Goal: Task Accomplishment & Management: Complete application form

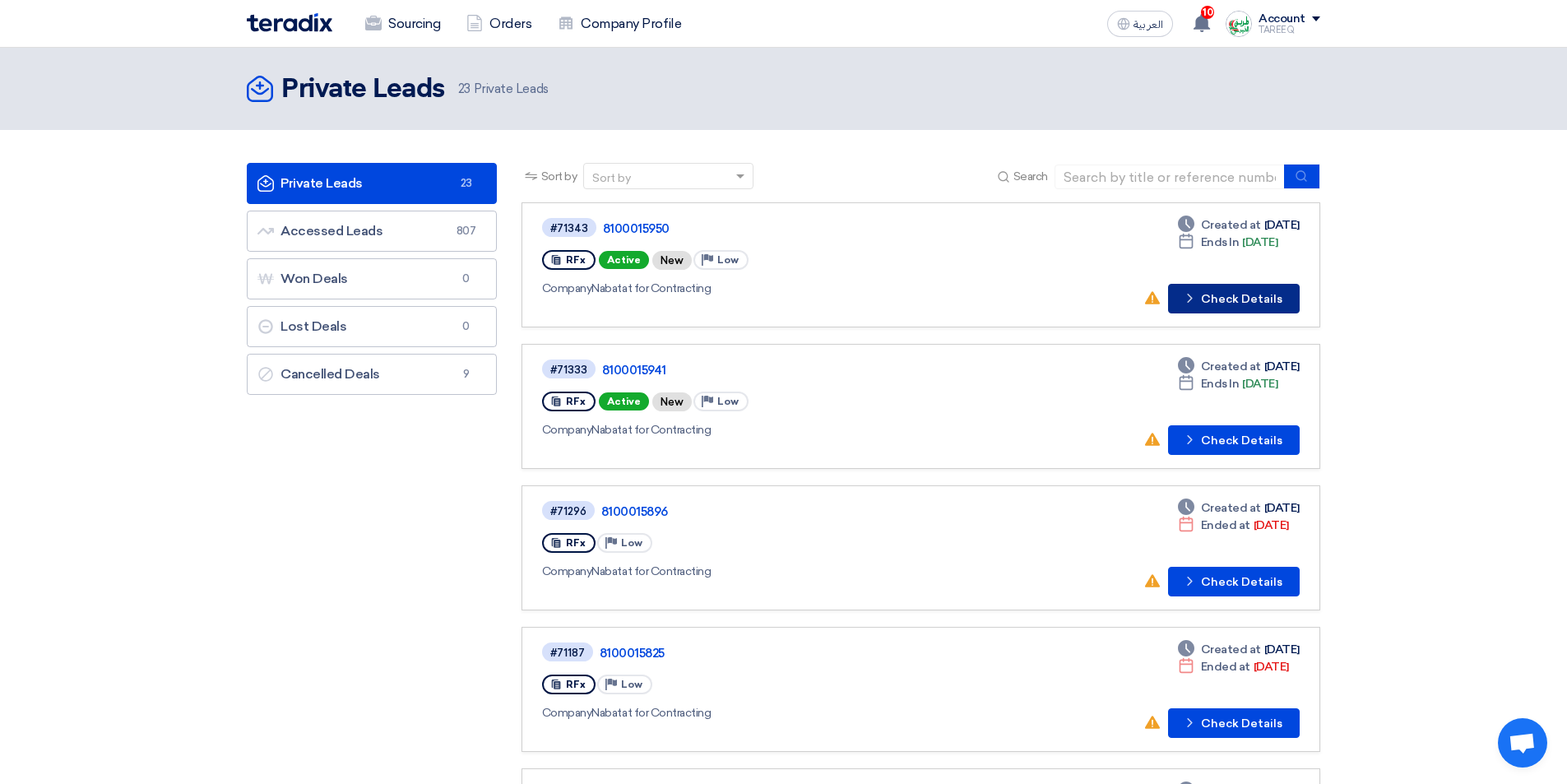
click at [1256, 305] on button "Check details Check Details" at bounding box center [1234, 298] width 132 height 29
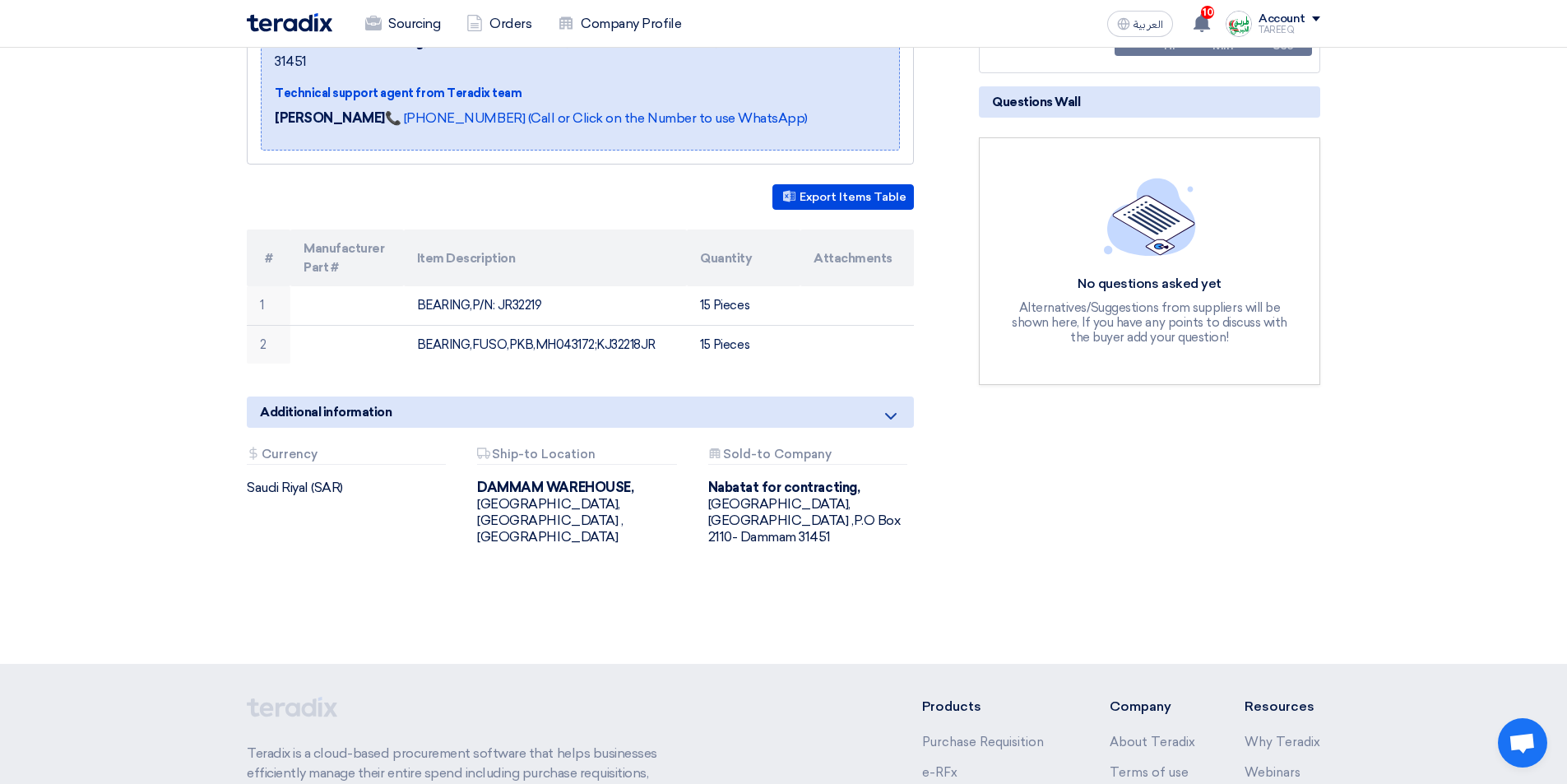
scroll to position [82, 0]
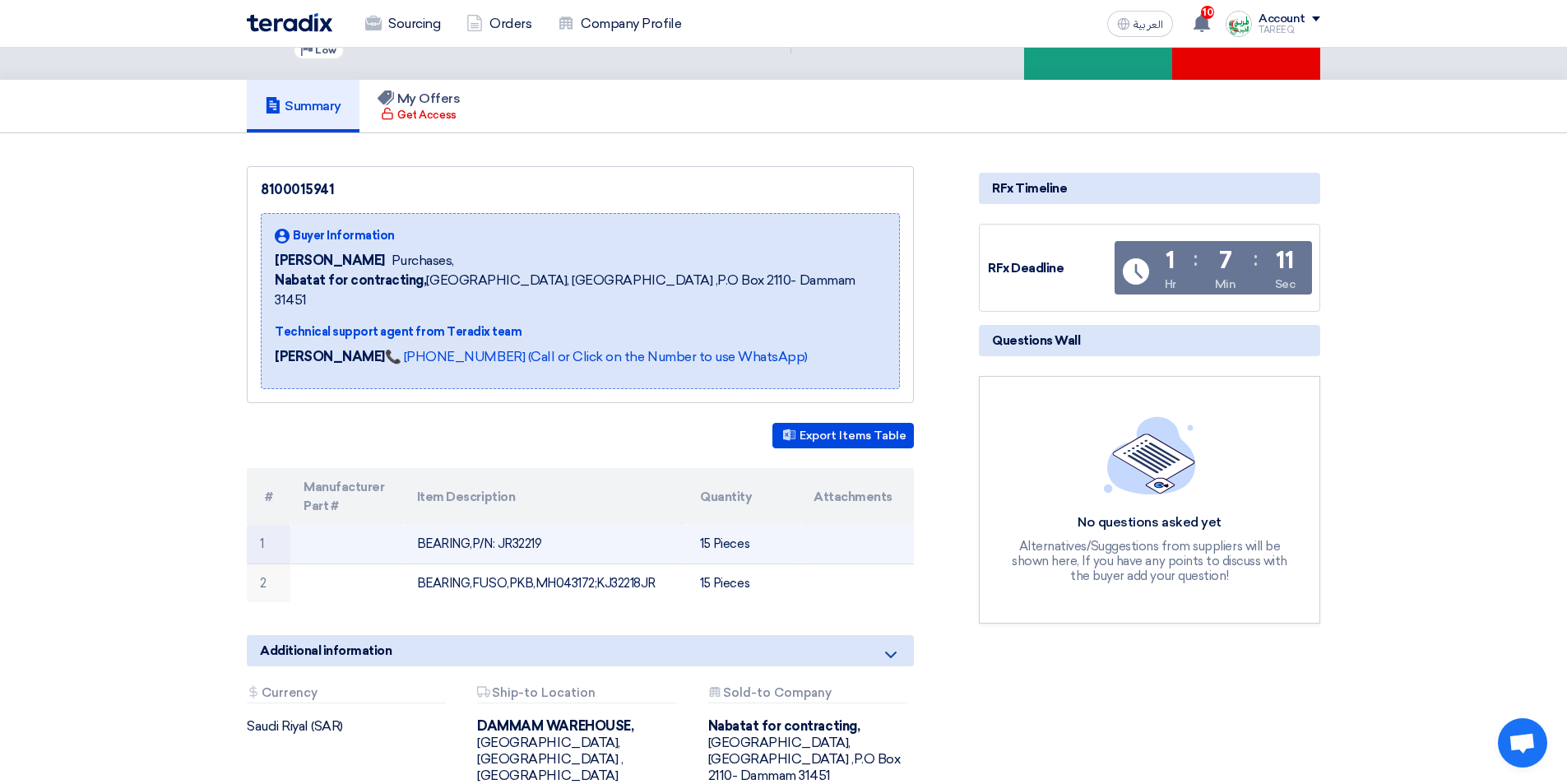
click at [531, 526] on td "BEARING,P/N: JR32219" at bounding box center [546, 544] width 284 height 39
click at [531, 525] on td "BEARING,P/N: JR32219" at bounding box center [546, 544] width 284 height 39
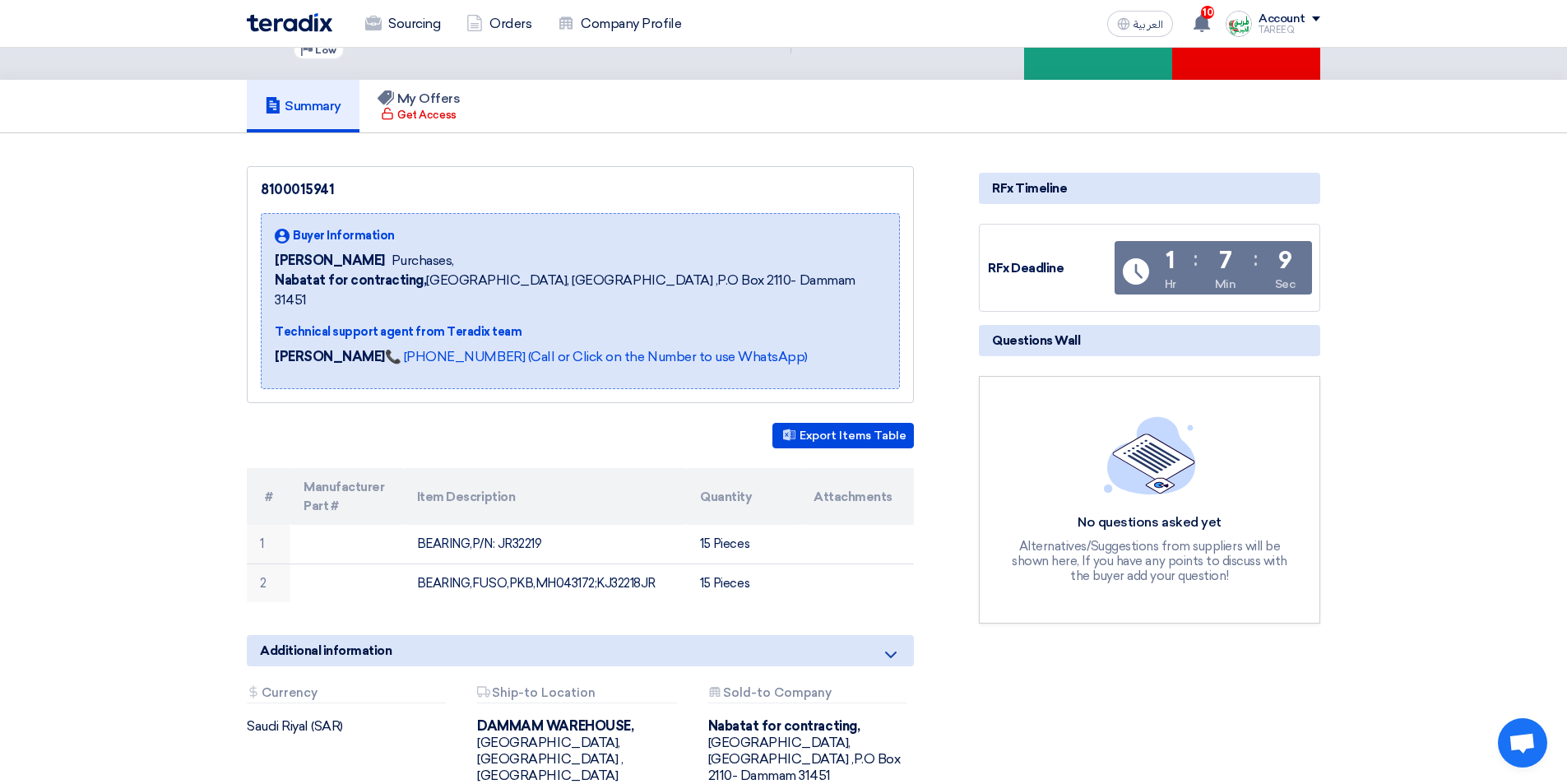
copy td "JR32219"
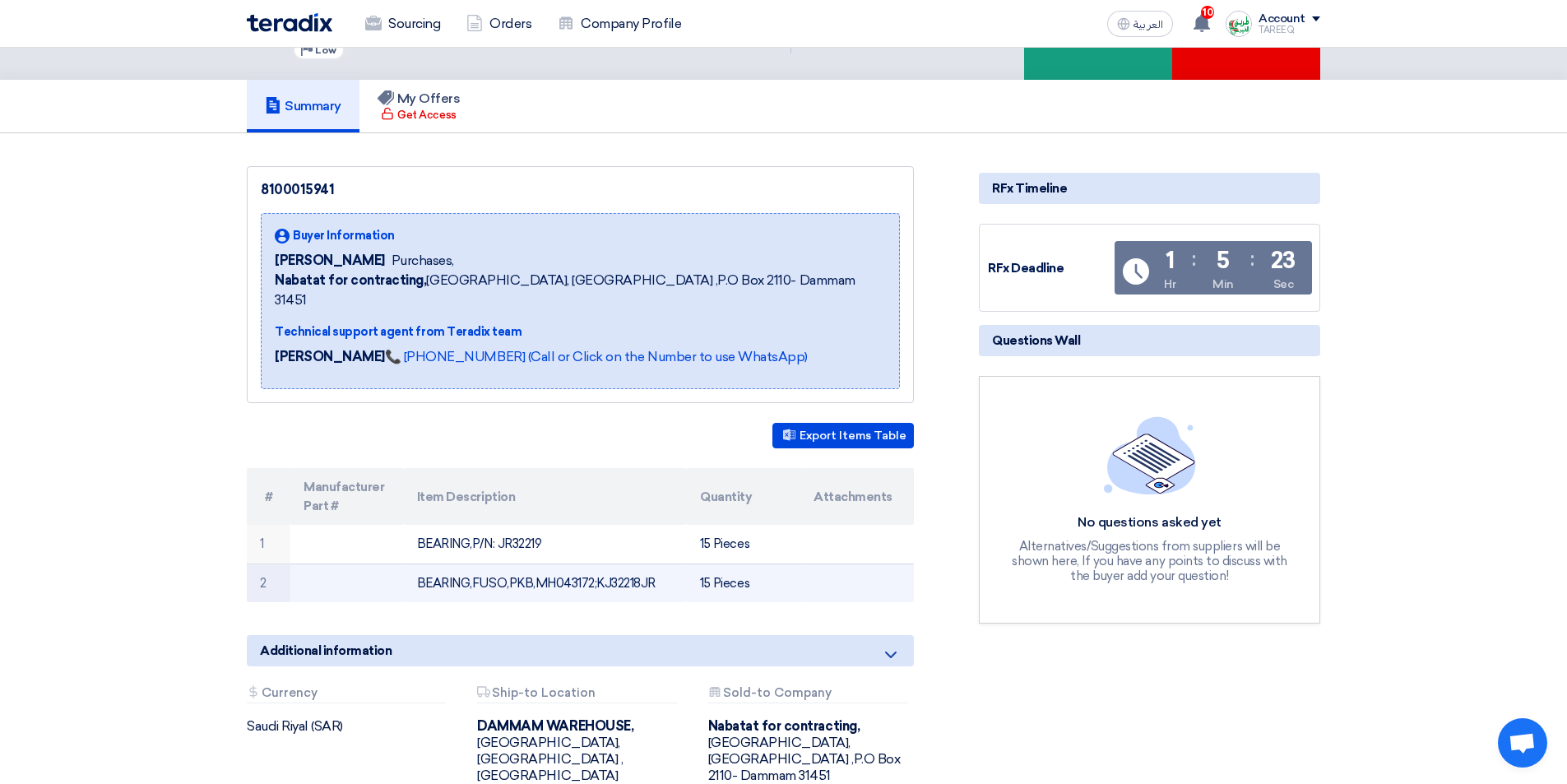
click at [620, 563] on td "BEARING,FUSO,PKB,MH043172;KJ32218JR" at bounding box center [546, 582] width 284 height 39
click at [621, 563] on td "BEARING,FUSO,PKB,MH043172;KJ32218JR" at bounding box center [546, 582] width 284 height 39
copy td "KJ32218JR"
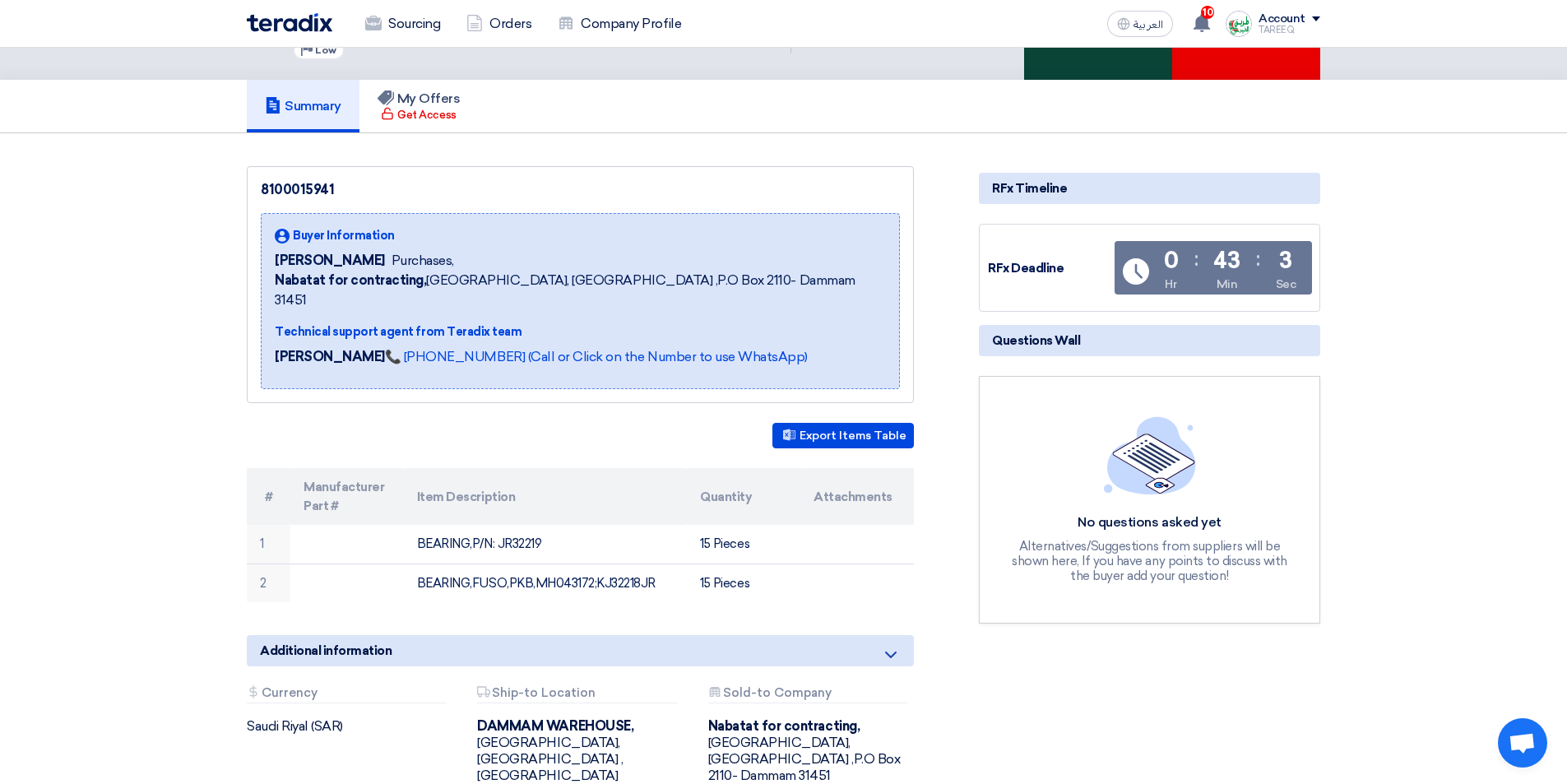
click at [1095, 59] on div "Accept Invitation" at bounding box center [1098, 22] width 148 height 114
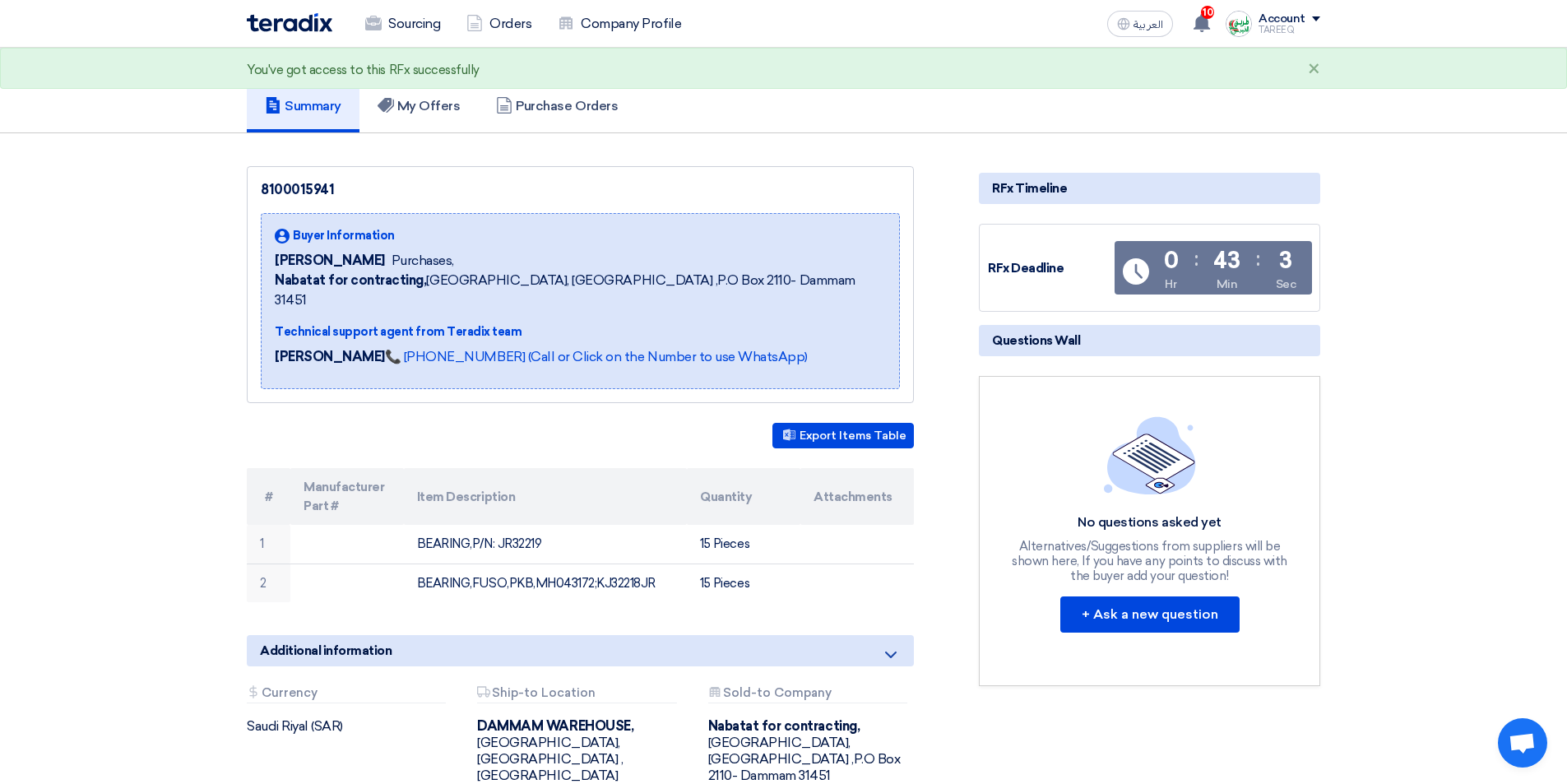
click at [1081, 66] on div "Submit Offer" at bounding box center [1098, 22] width 148 height 114
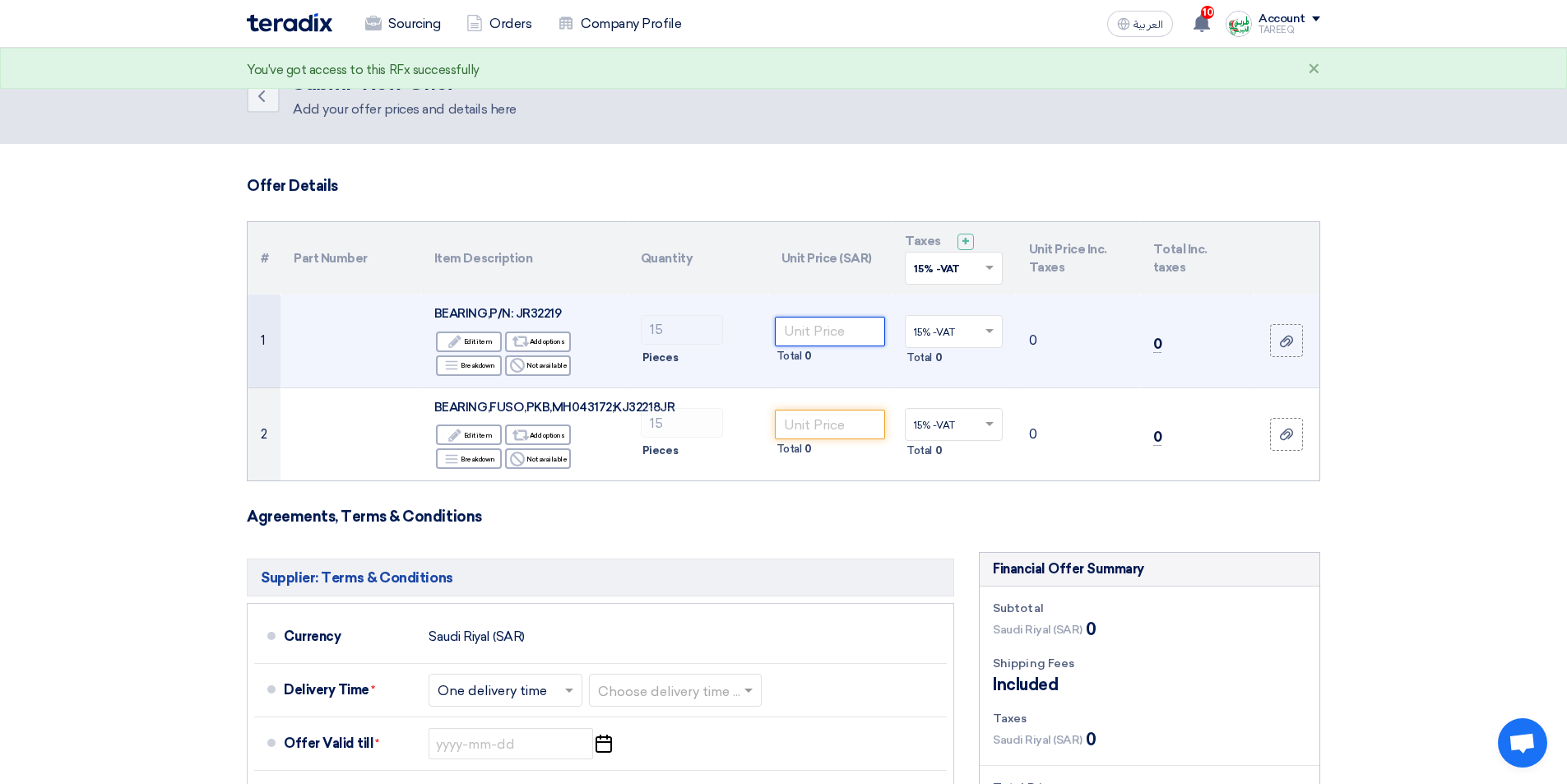
click at [849, 335] on input "number" at bounding box center [830, 331] width 111 height 29
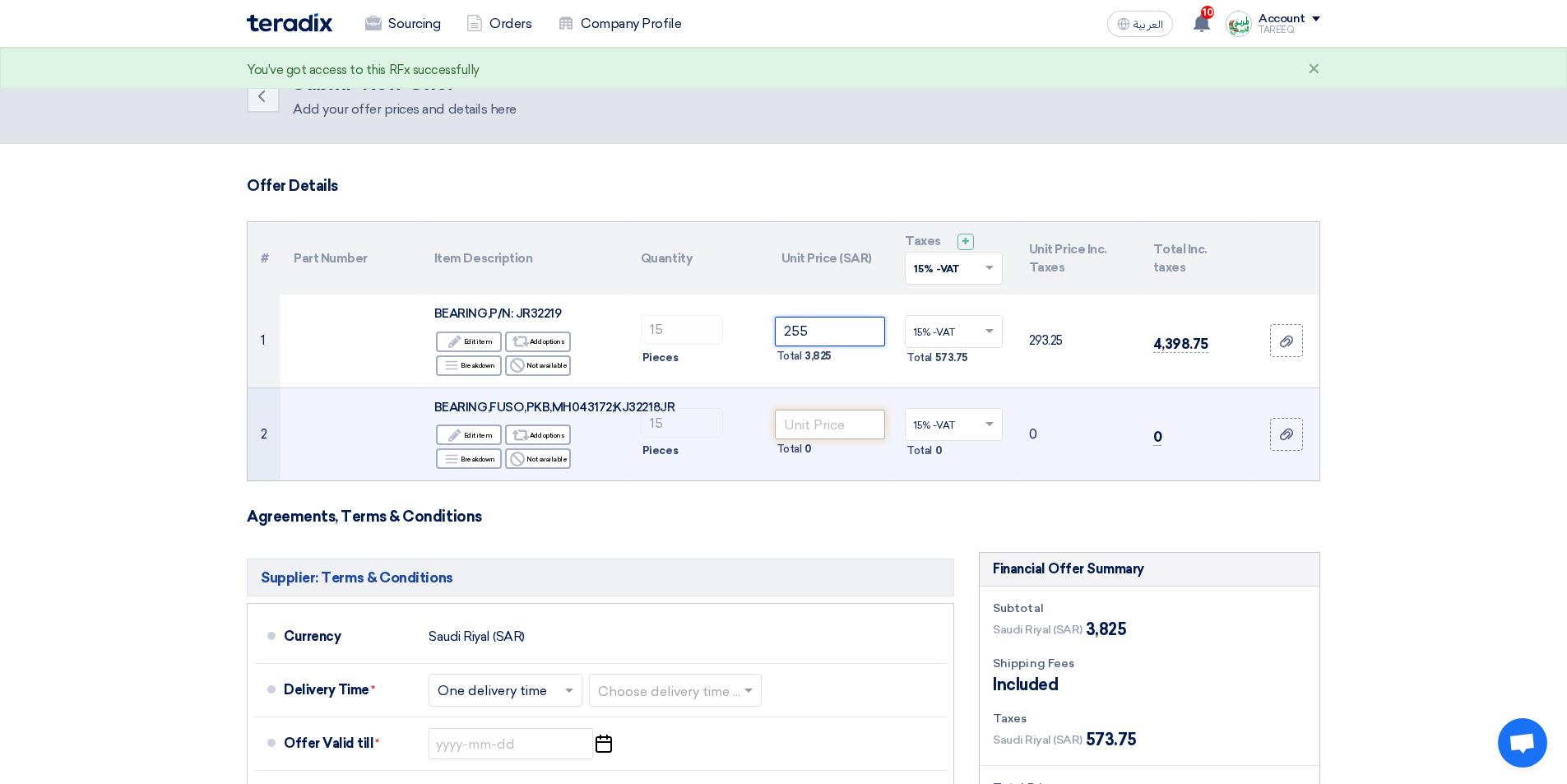
type input "255"
click at [822, 429] on input "number" at bounding box center [830, 424] width 111 height 29
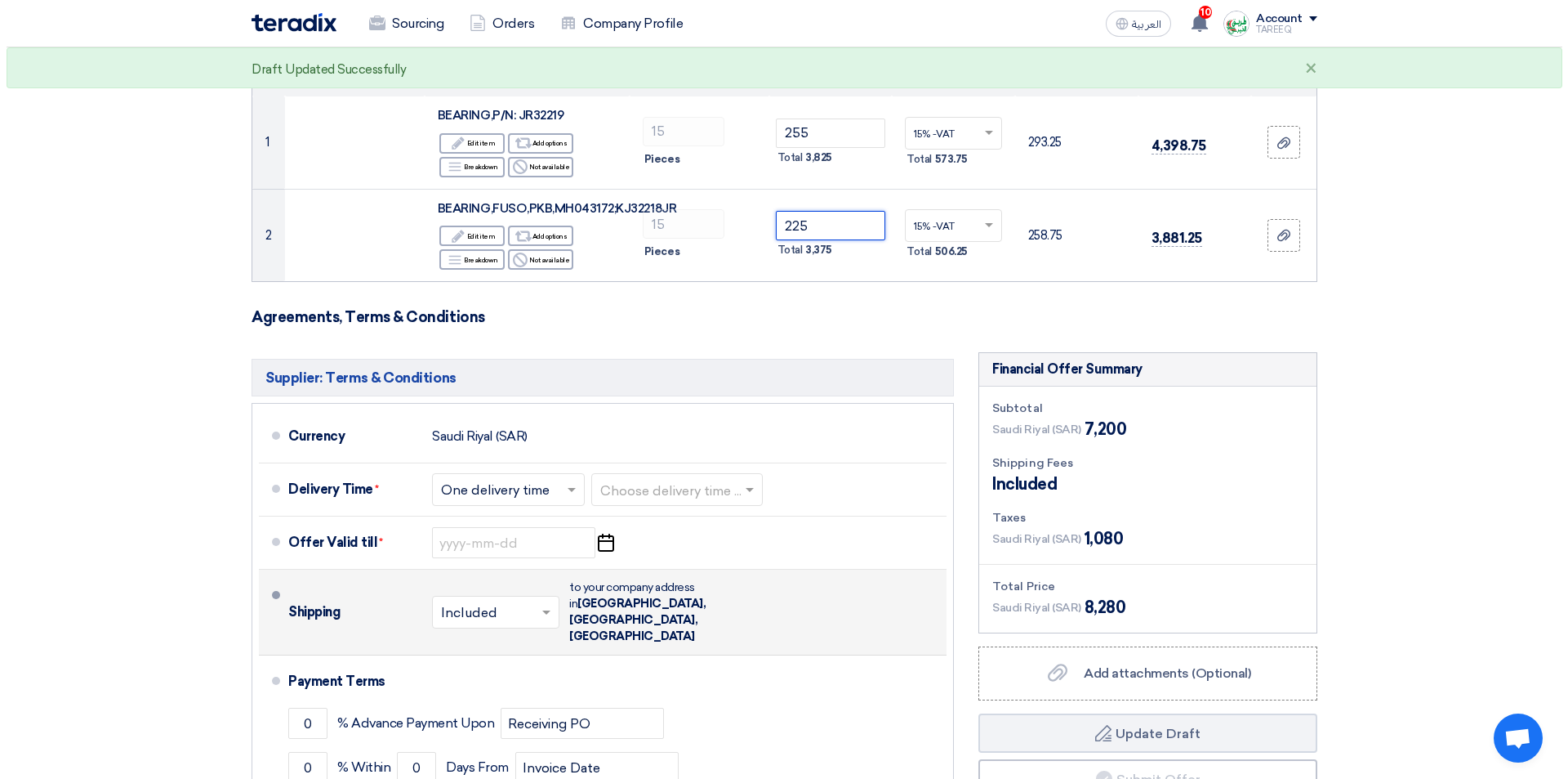
scroll to position [327, 0]
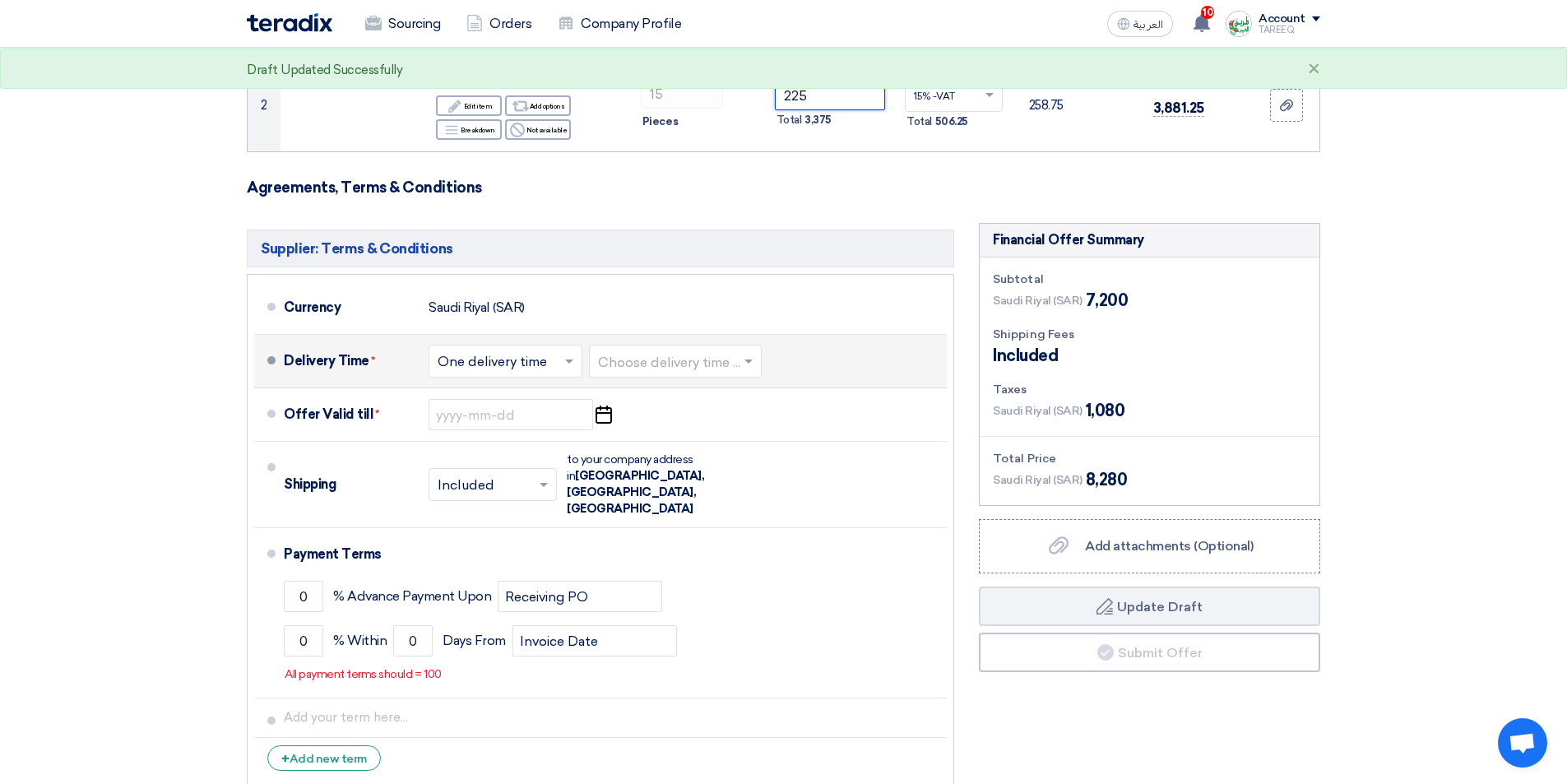
type input "225"
click at [684, 368] on input "text" at bounding box center [676, 363] width 156 height 23
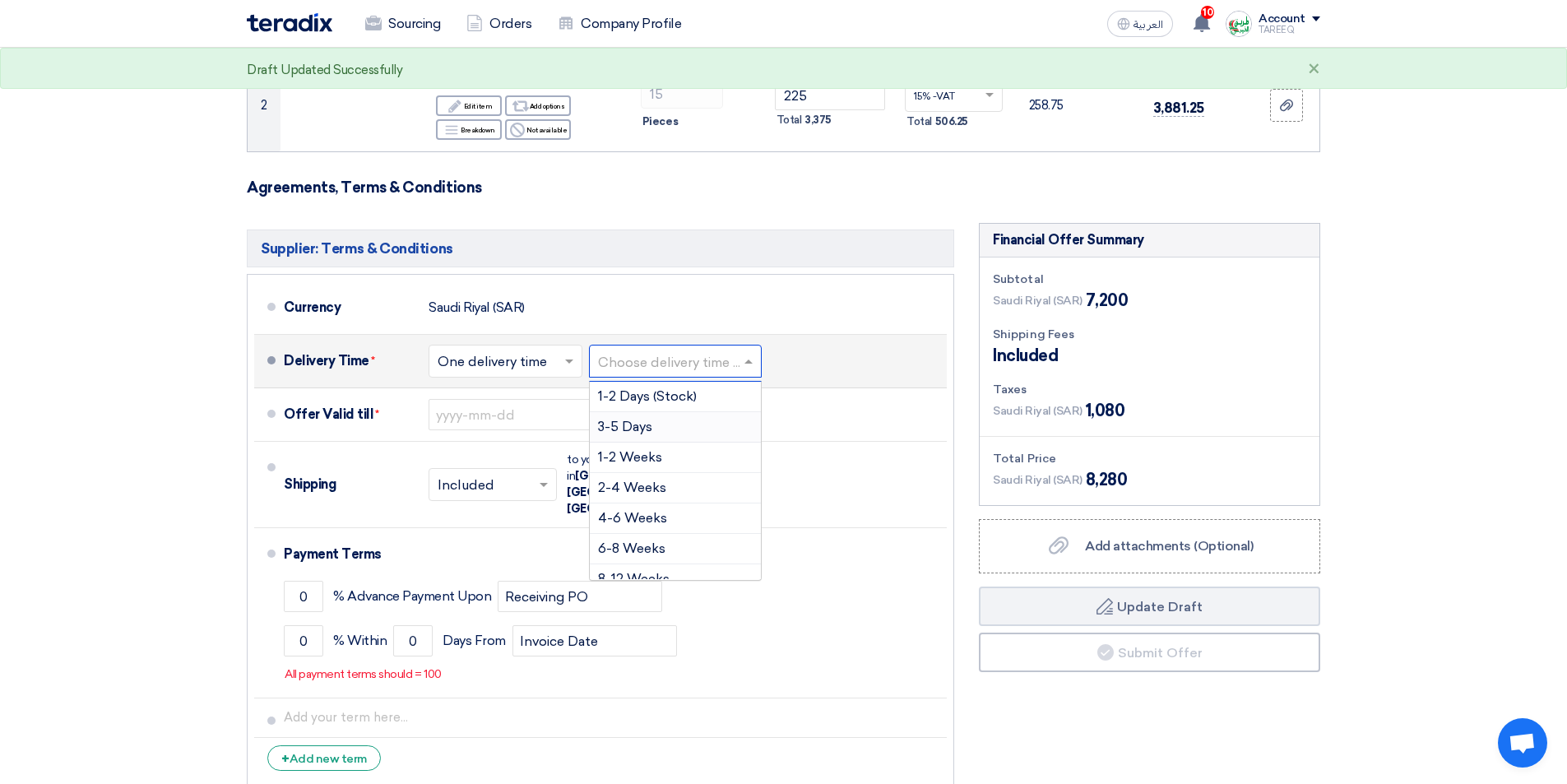
click at [649, 427] on span "3-5 Days" at bounding box center [626, 427] width 55 height 16
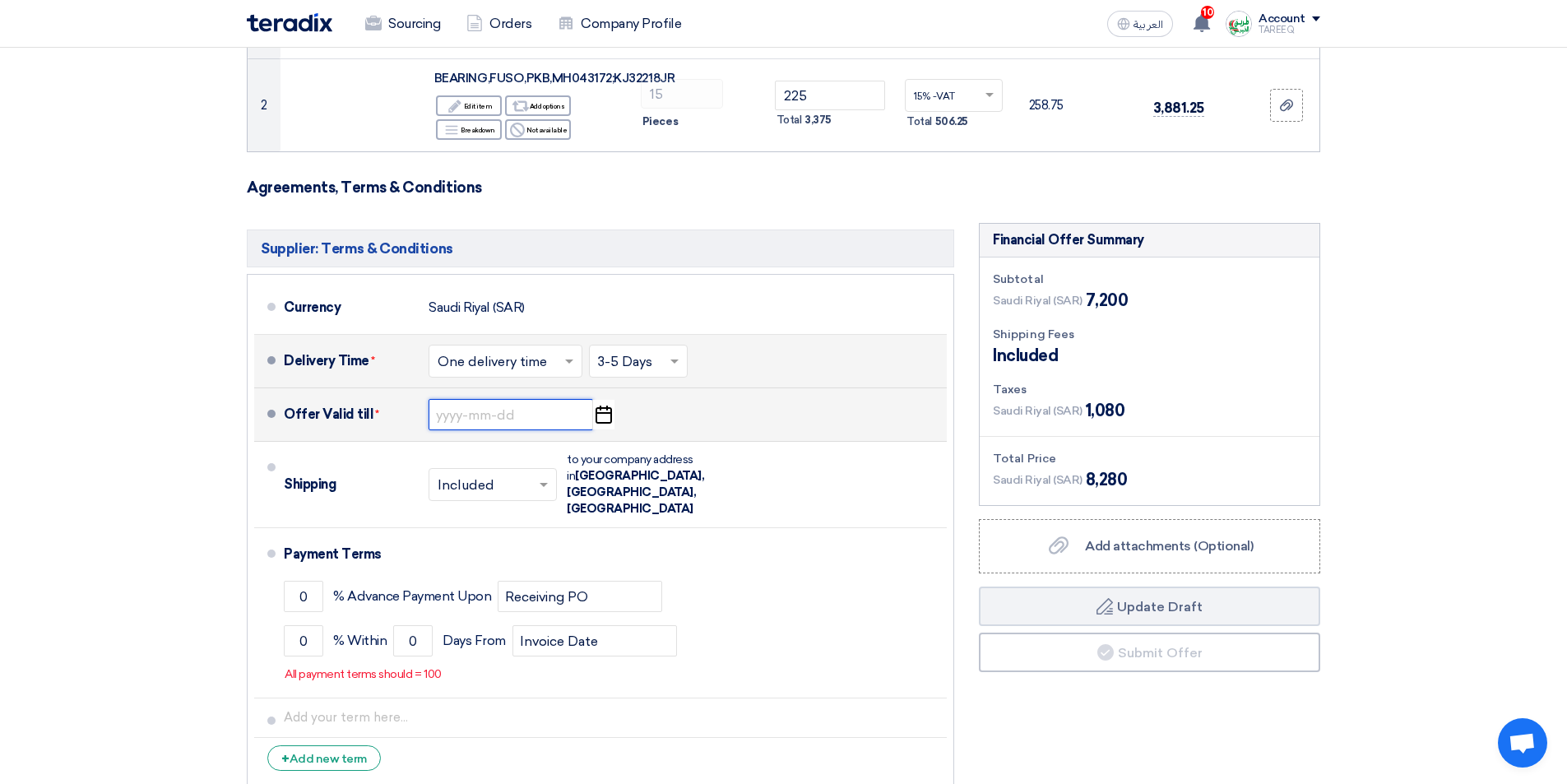
click at [469, 420] on input at bounding box center [511, 415] width 165 height 31
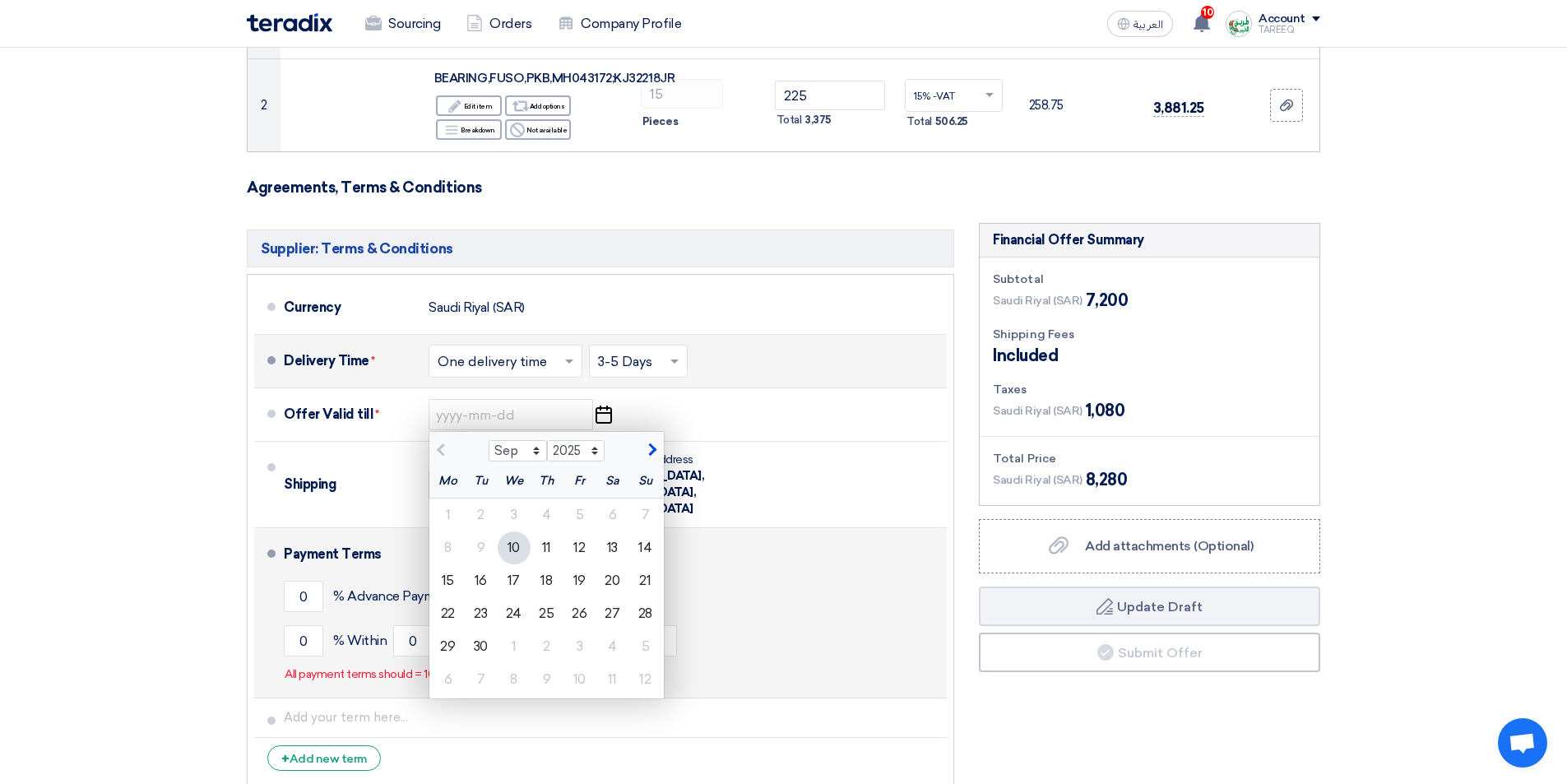
drag, startPoint x: 516, startPoint y: 582, endPoint x: 508, endPoint y: 588, distance: 10.0
click at [516, 581] on div "17" at bounding box center [515, 580] width 33 height 33
type input "9/17/2025"
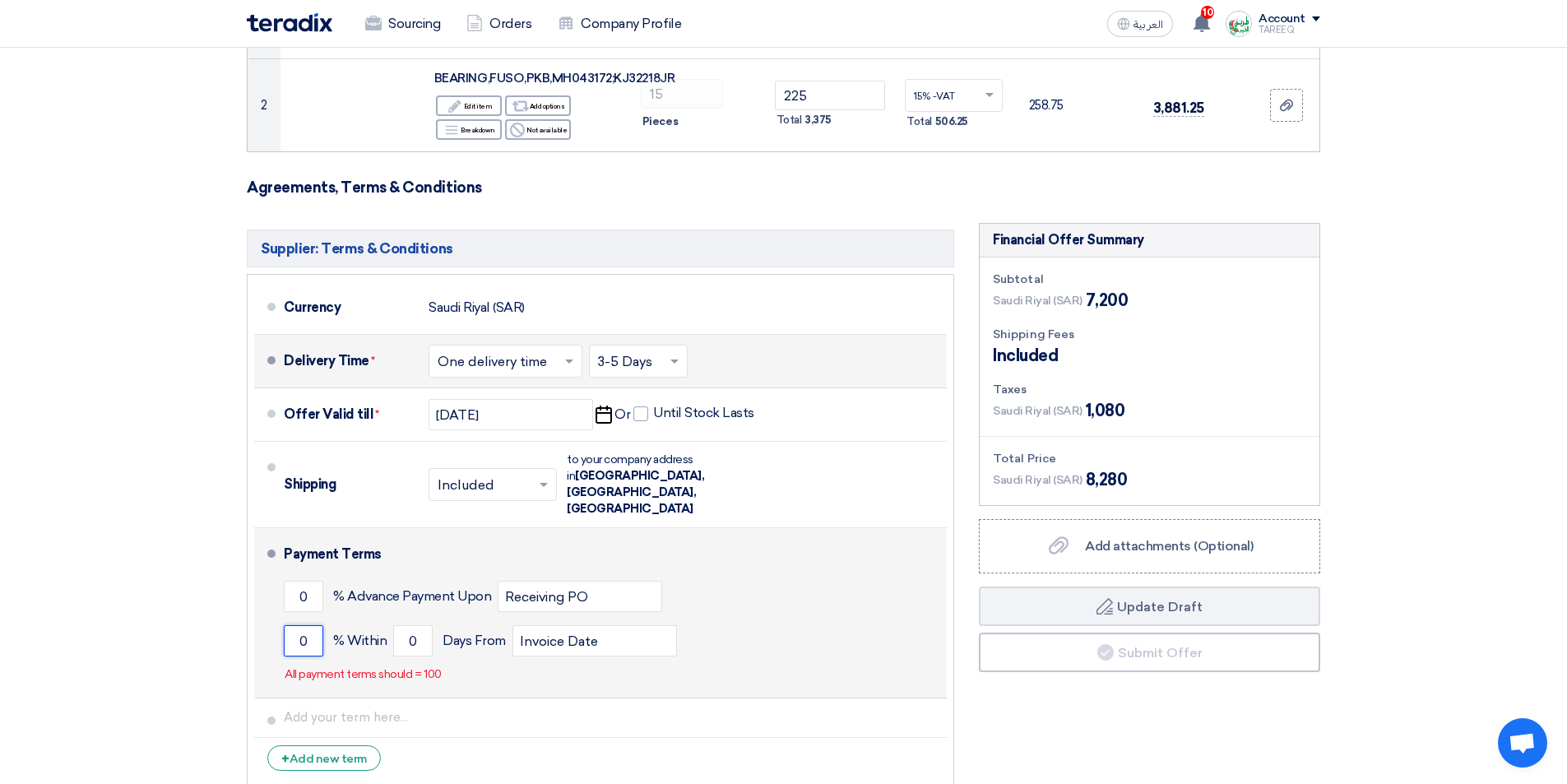
click at [289, 625] on input "0" at bounding box center [303, 641] width 40 height 31
type input "100"
click at [389, 618] on div "100 % Within 0 Days From Invoice Date" at bounding box center [612, 641] width 657 height 45
click at [396, 625] on input "0" at bounding box center [413, 641] width 40 height 31
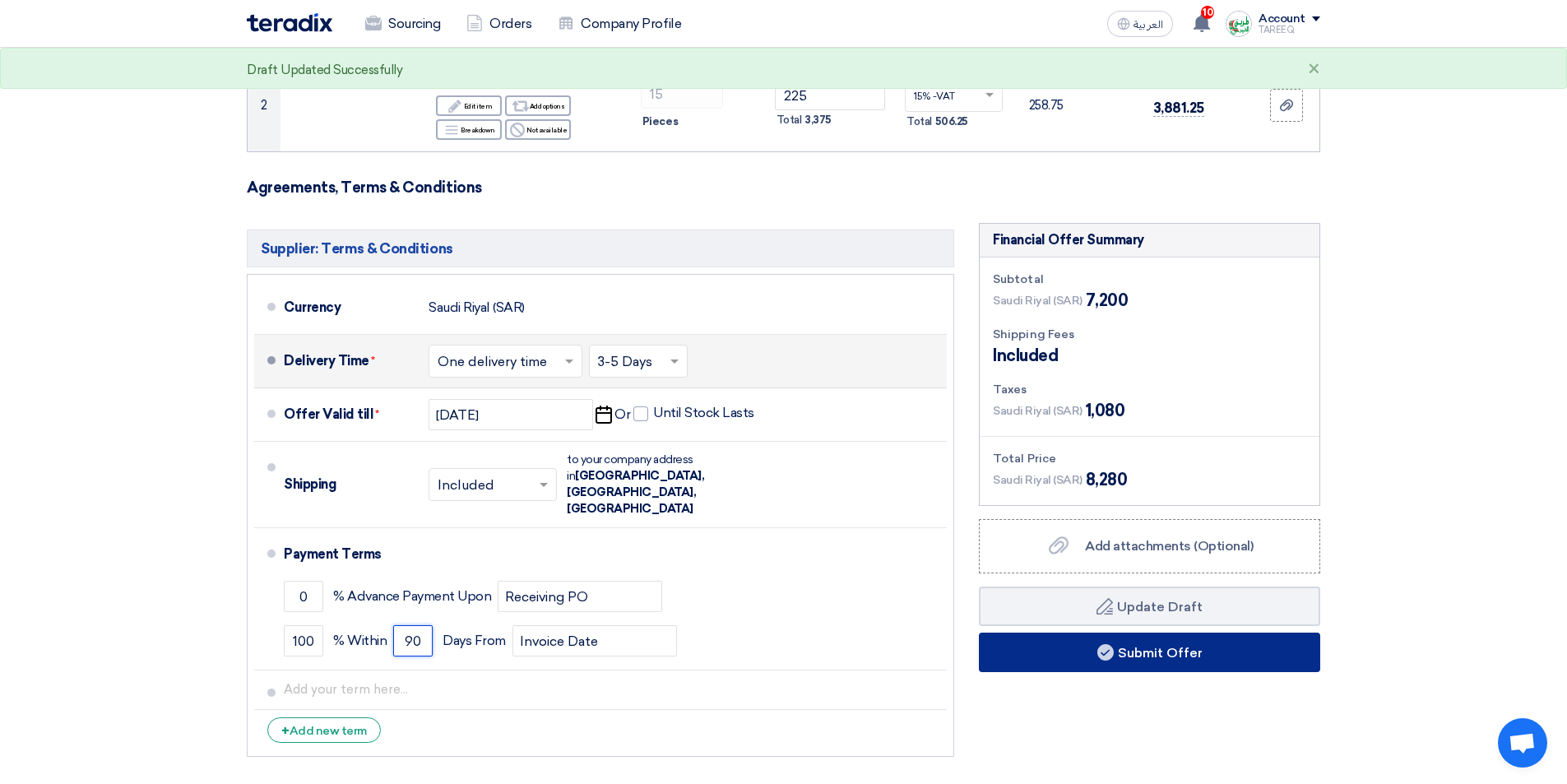
type input "90"
click at [1073, 646] on button "Submit Offer" at bounding box center [1150, 652] width 341 height 40
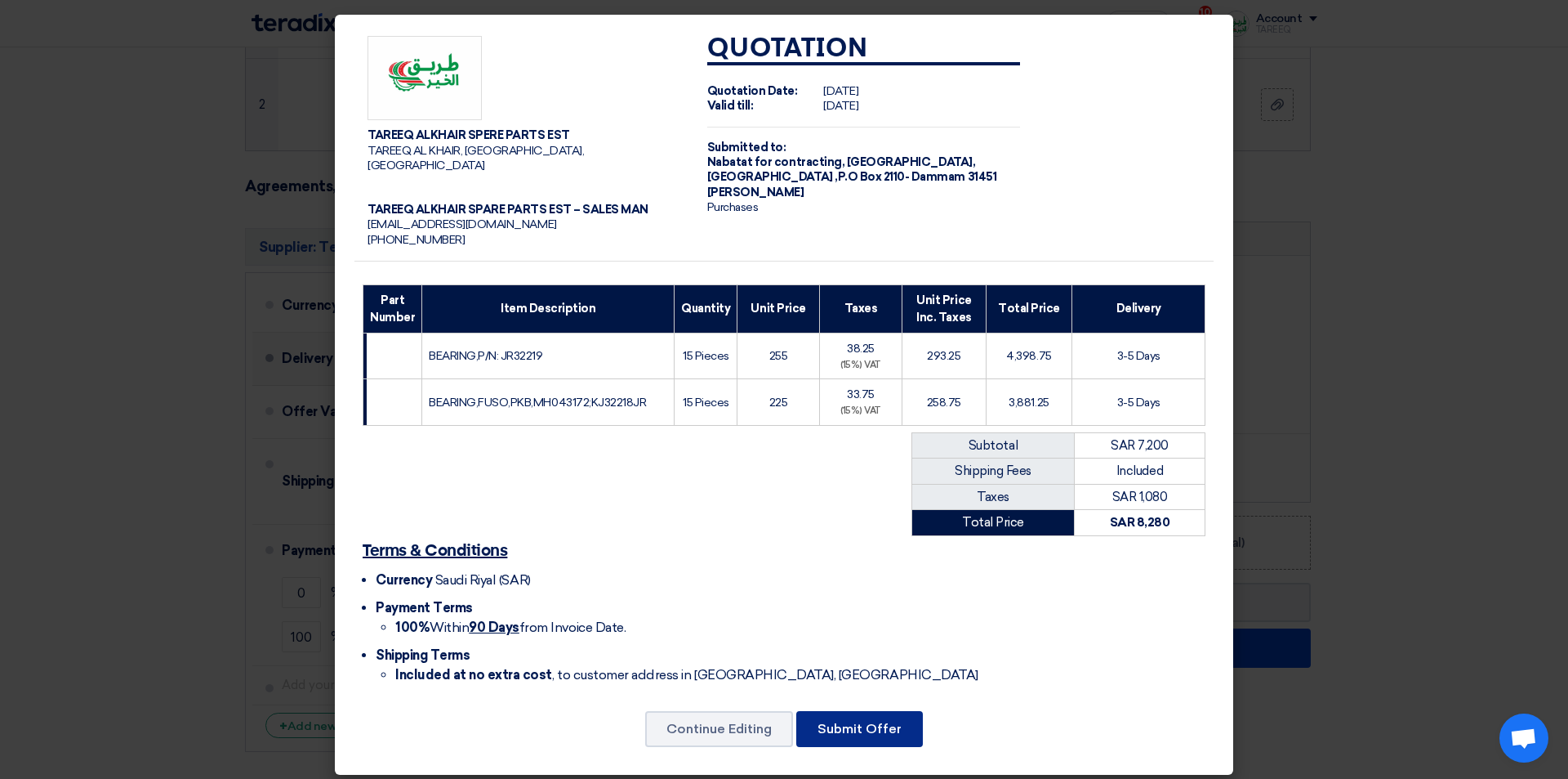
click at [881, 717] on button "Submit Offer" at bounding box center [859, 729] width 127 height 36
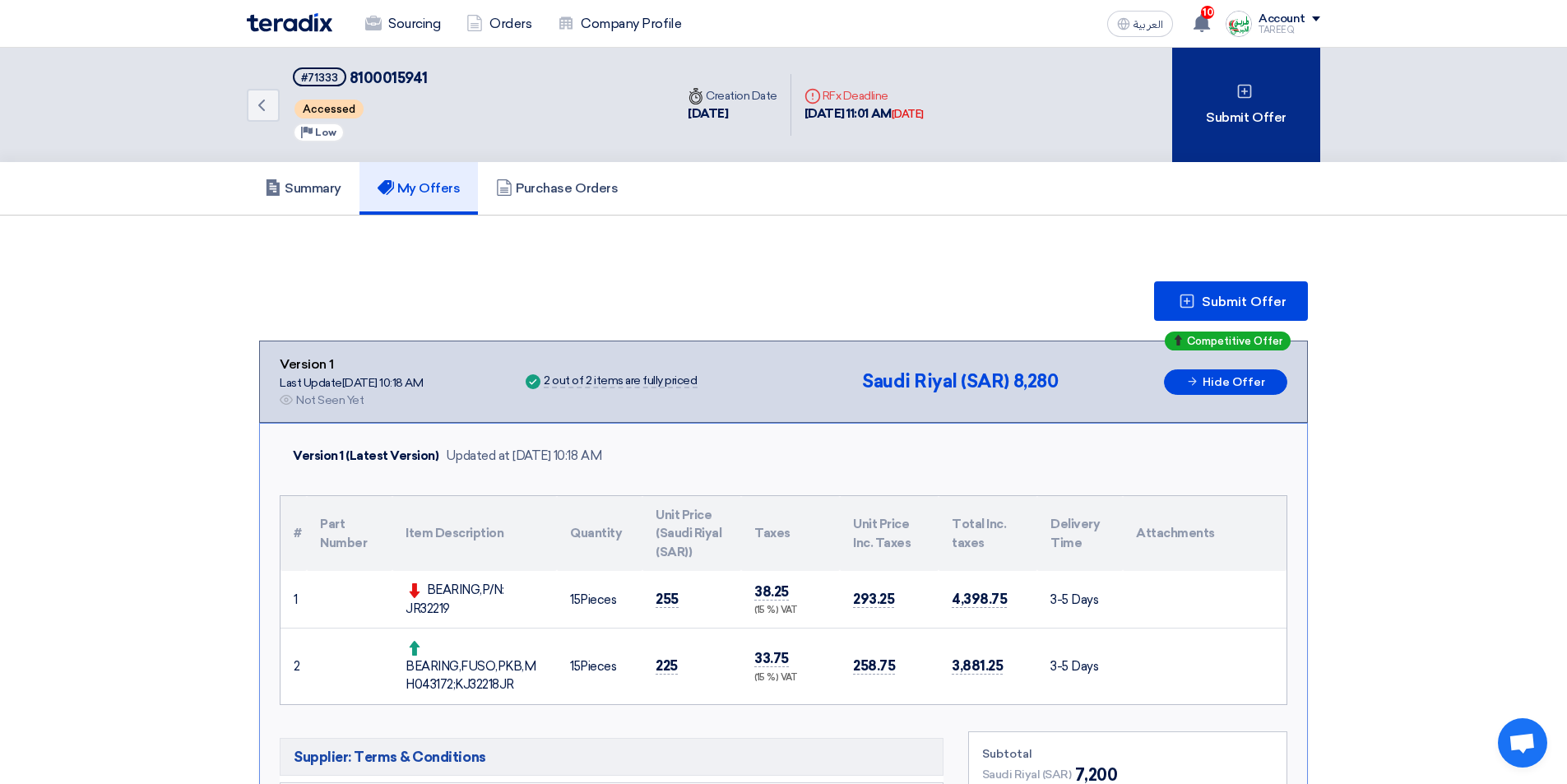
click at [1238, 140] on div "Submit Offer" at bounding box center [1246, 104] width 148 height 114
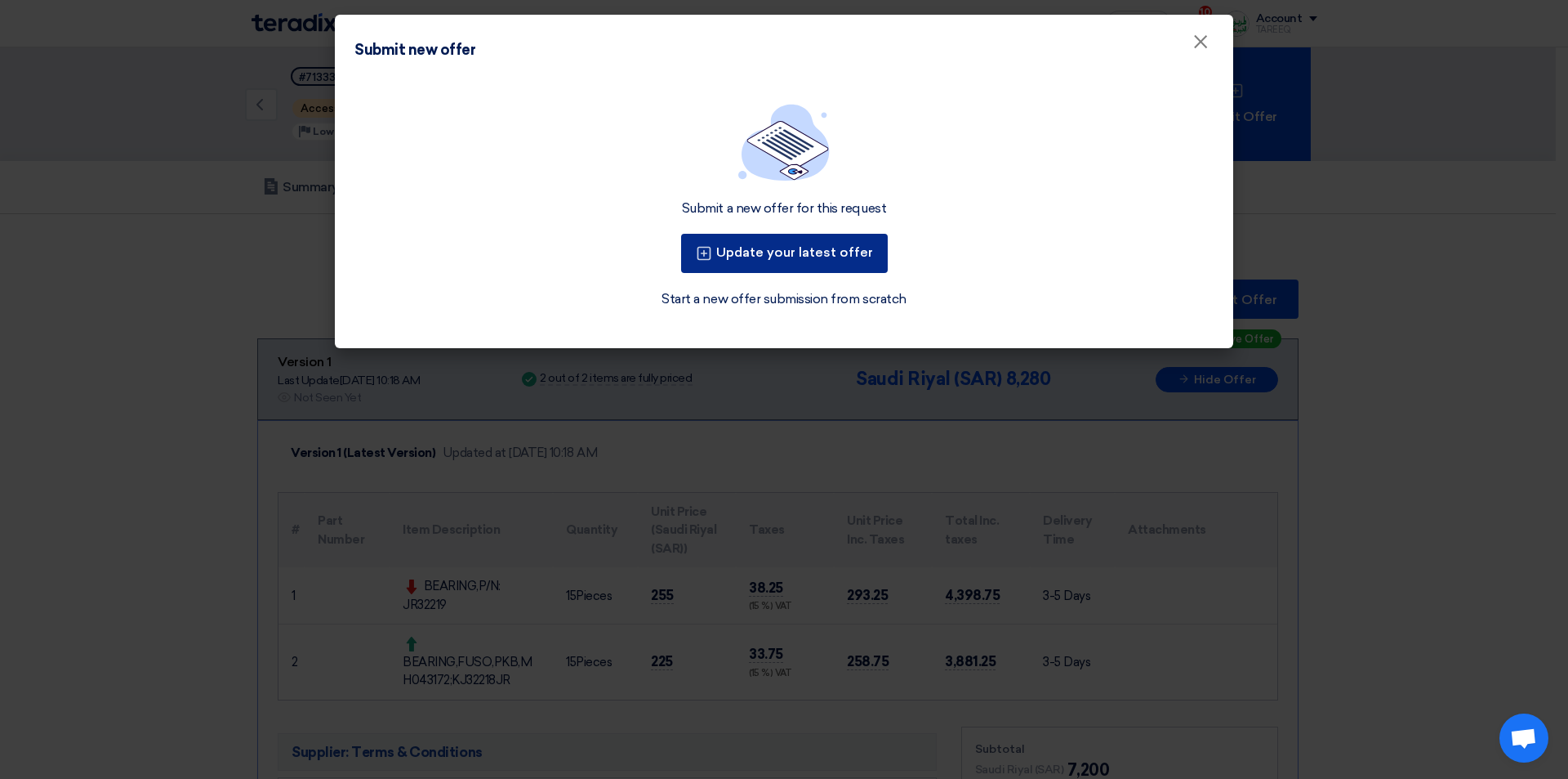
click at [825, 259] on button "Update your latest offer" at bounding box center [784, 253] width 207 height 40
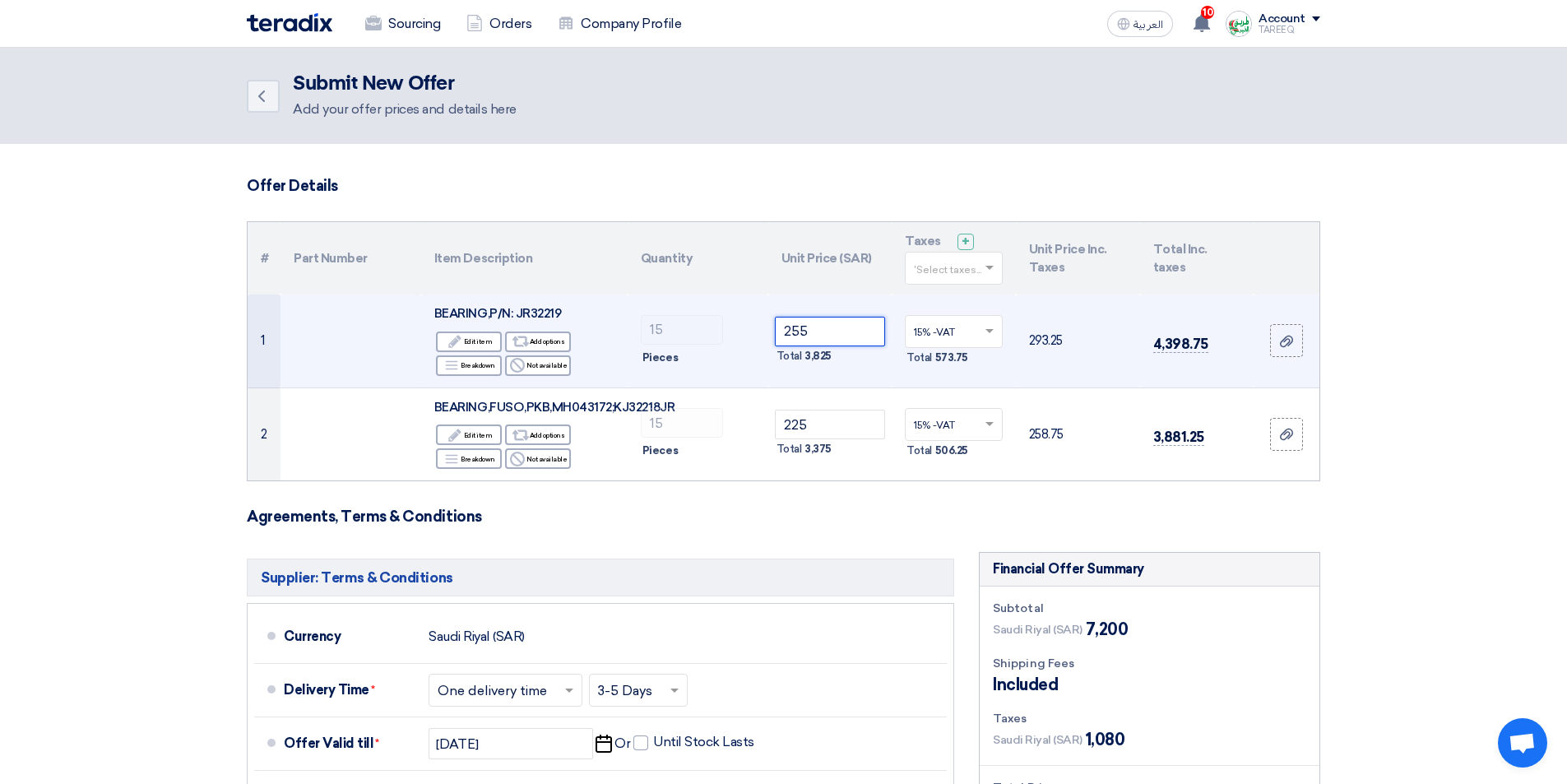
drag, startPoint x: 843, startPoint y: 330, endPoint x: 813, endPoint y: 356, distance: 39.7
click at [733, 355] on tr "1 BEARING,P/N: JR32219 Edit Edit item Alternative Add options Breakdown" at bounding box center [784, 340] width 1072 height 93
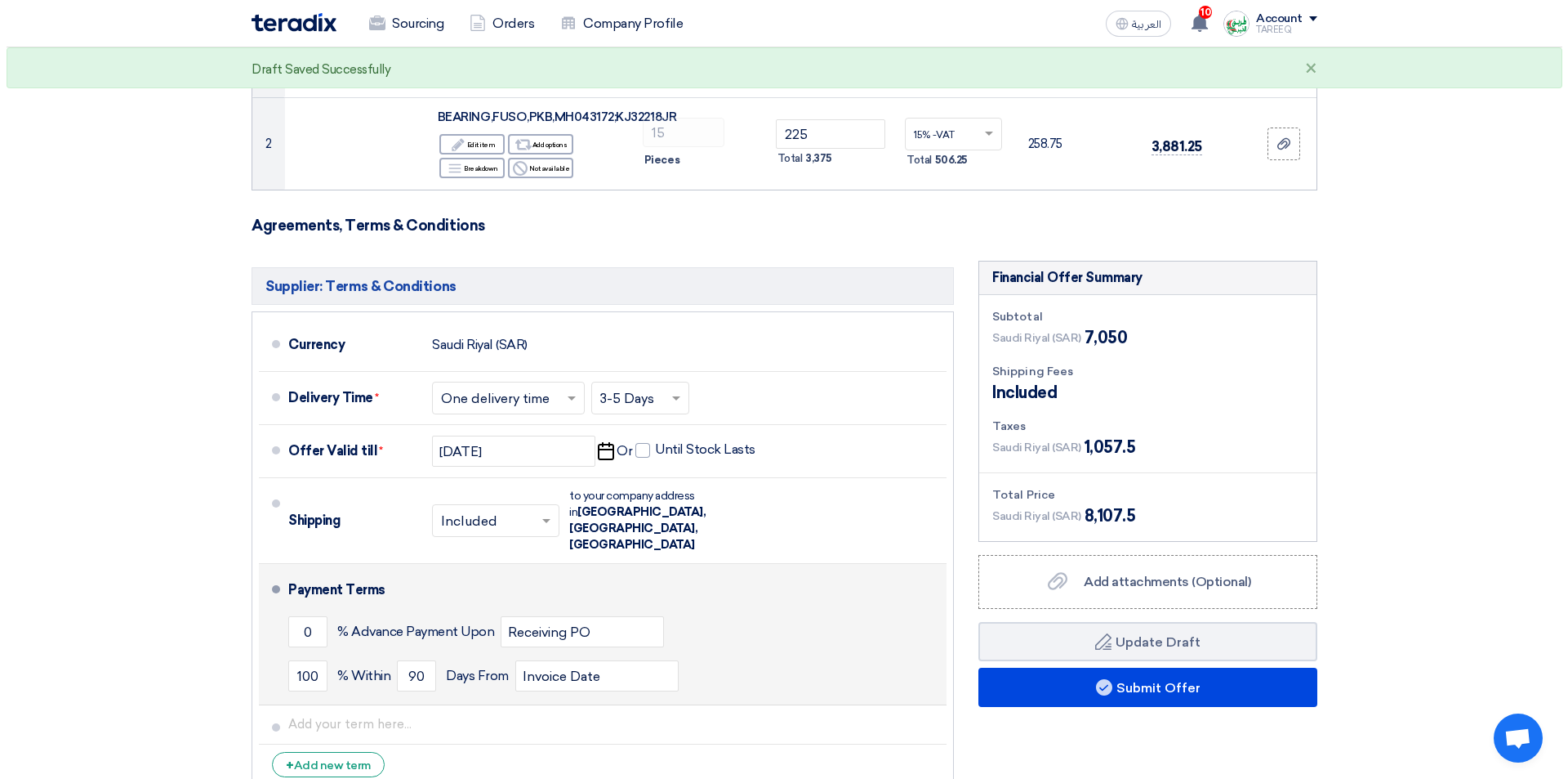
scroll to position [327, 0]
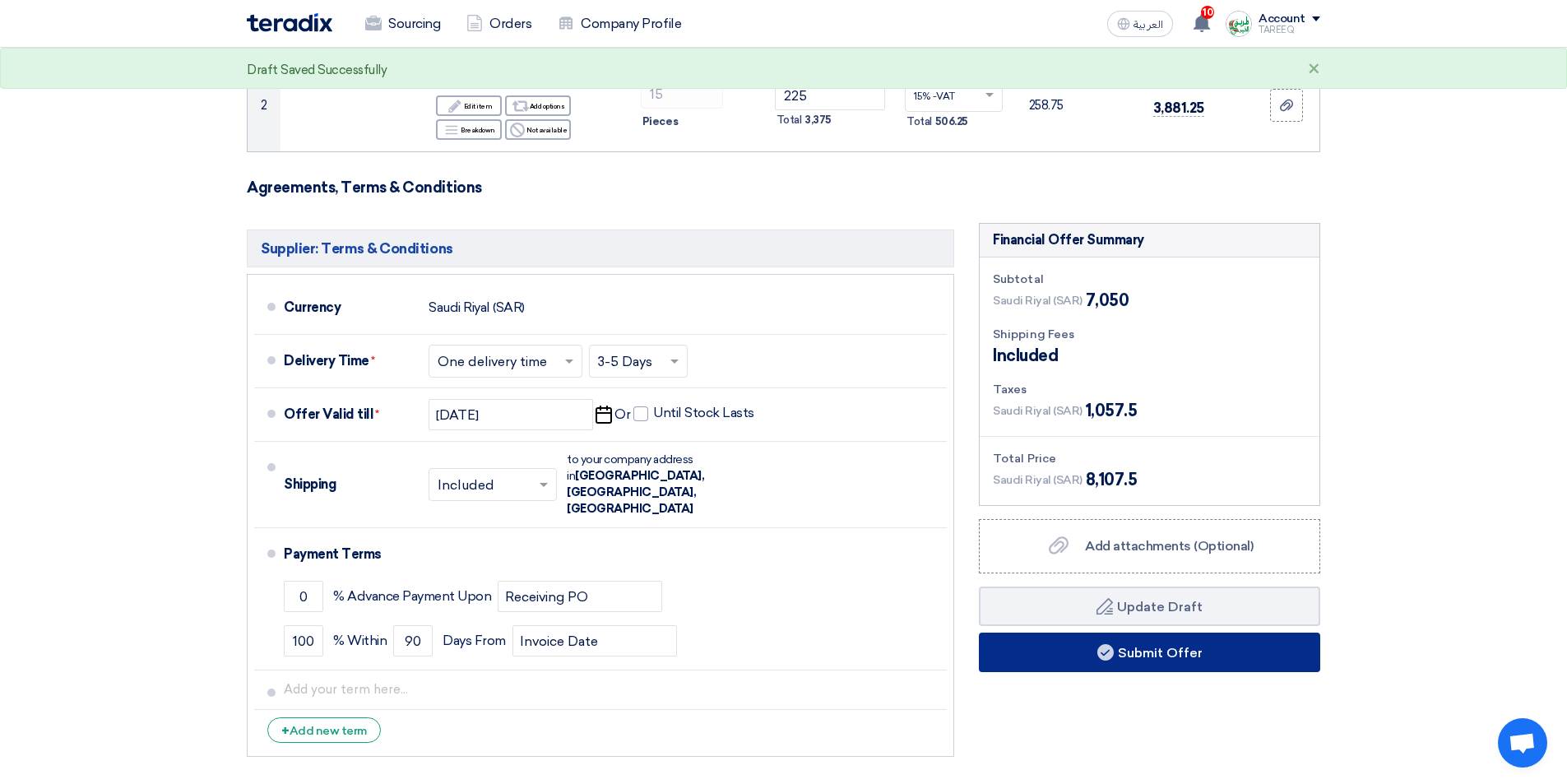
type input "245"
click at [1012, 641] on button "Submit Offer" at bounding box center [1150, 652] width 341 height 40
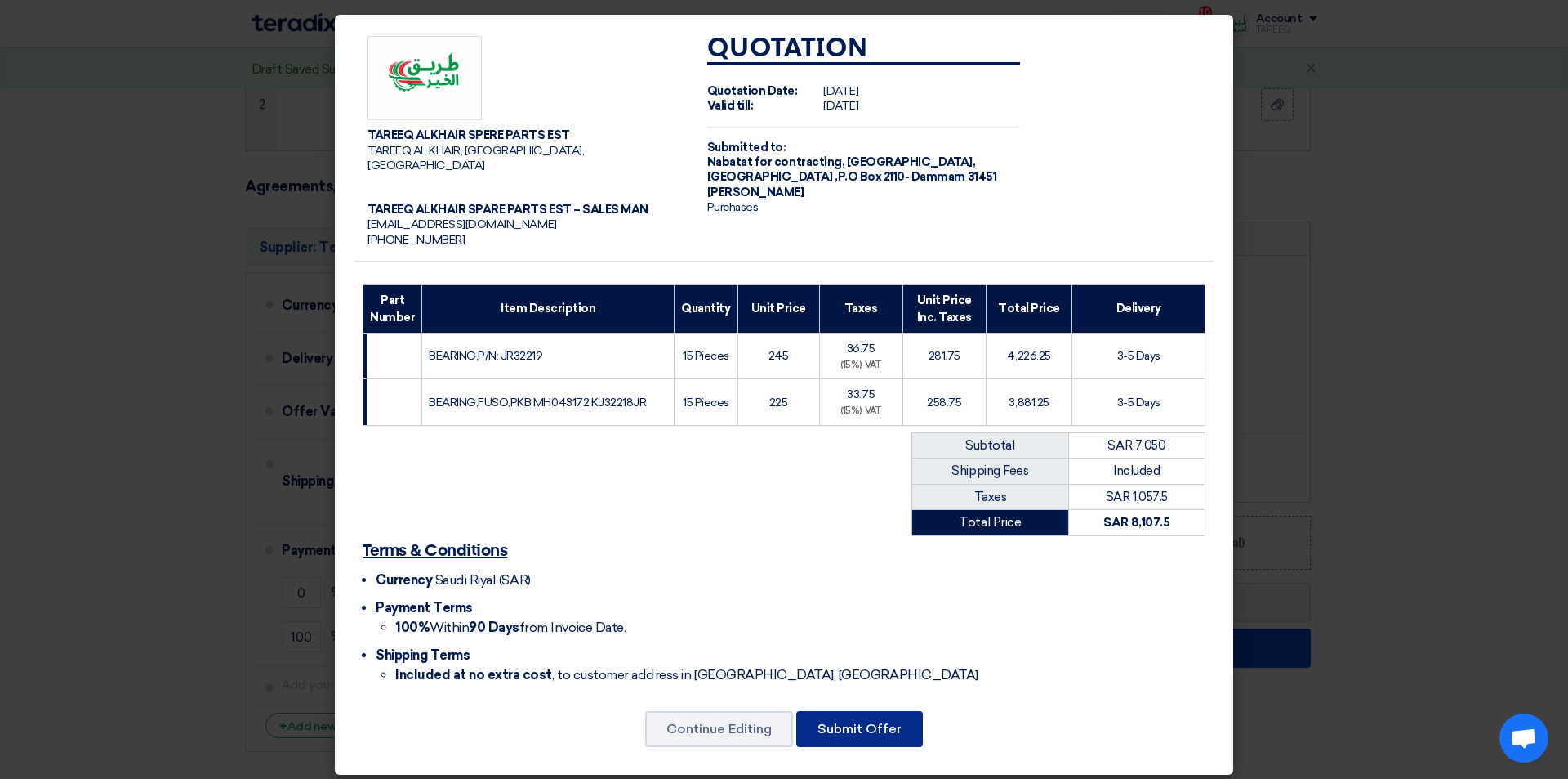
click at [833, 717] on button "Submit Offer" at bounding box center [859, 729] width 127 height 36
